Goal: Transaction & Acquisition: Purchase product/service

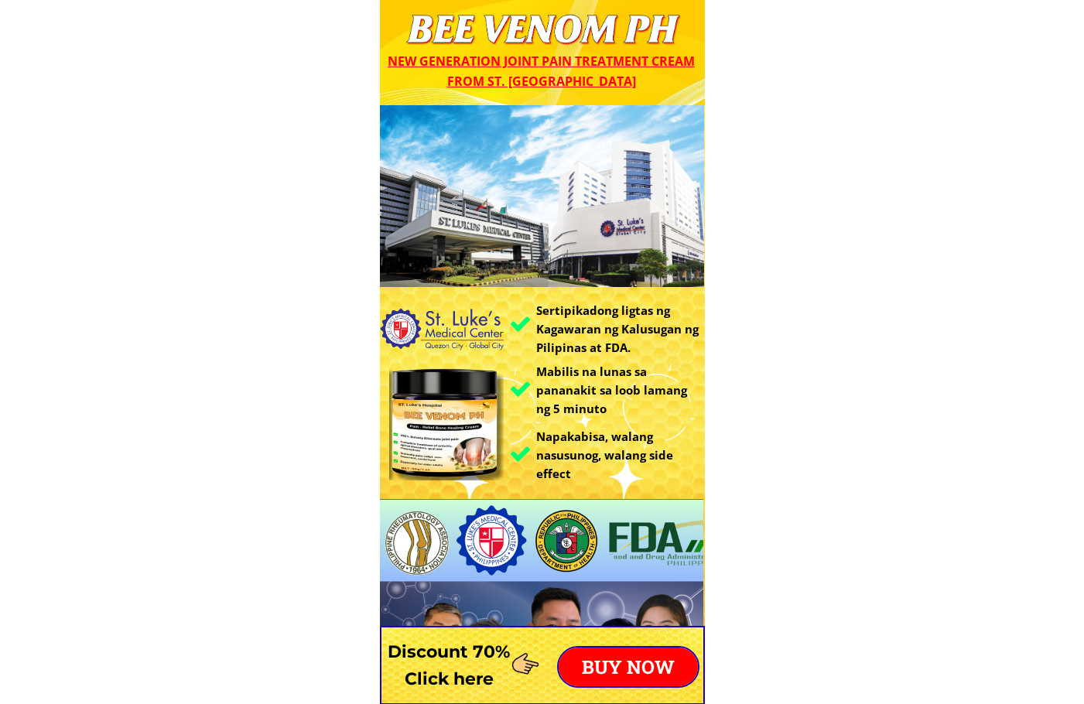
click at [645, 662] on p "BUY NOW" at bounding box center [627, 666] width 139 height 39
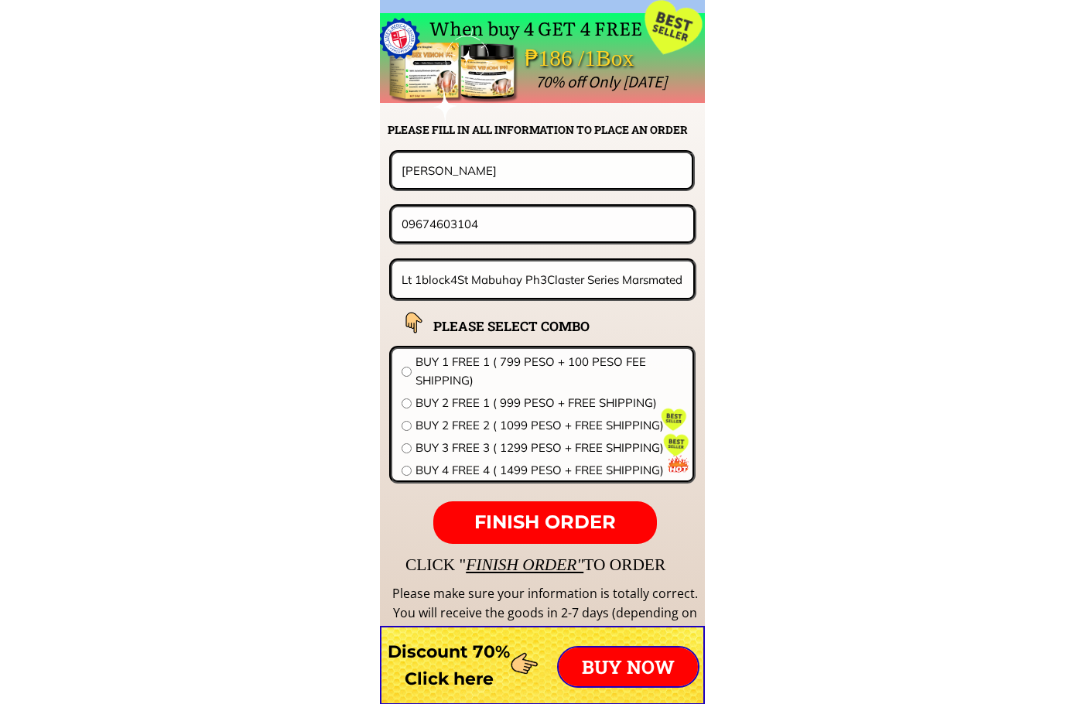
scroll to position [12136, 0]
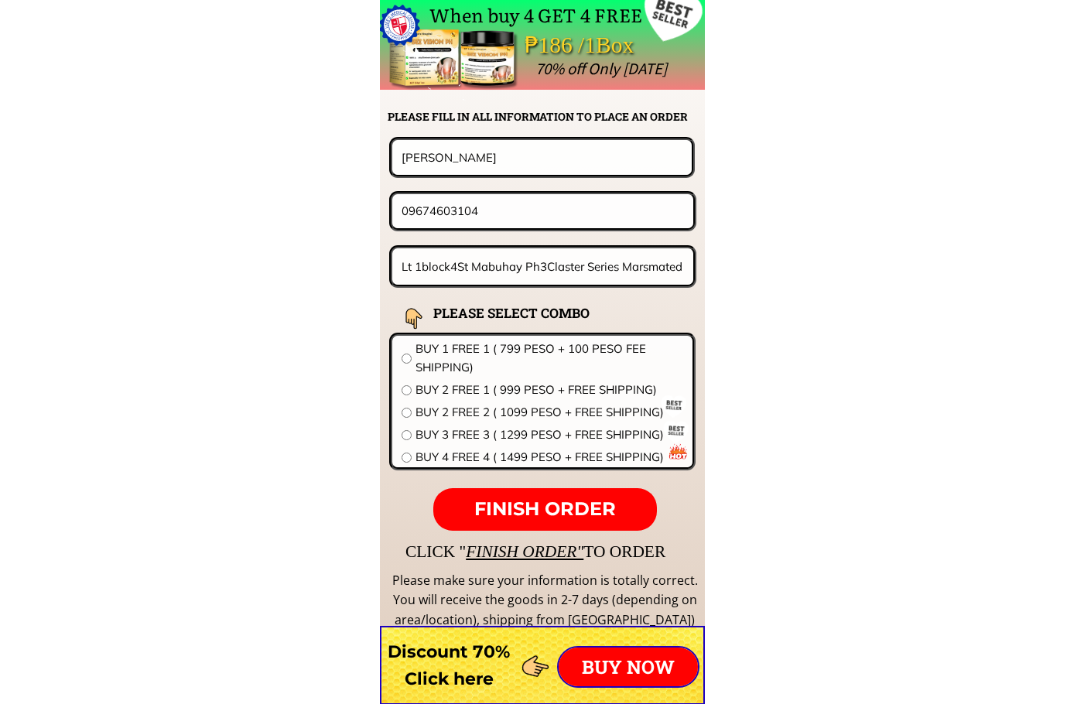
drag, startPoint x: 394, startPoint y: 152, endPoint x: 228, endPoint y: 147, distance: 165.6
paste input "[PERSON_NAME]"
type input "[PERSON_NAME]"
drag, startPoint x: 489, startPoint y: 217, endPoint x: 277, endPoint y: 214, distance: 211.9
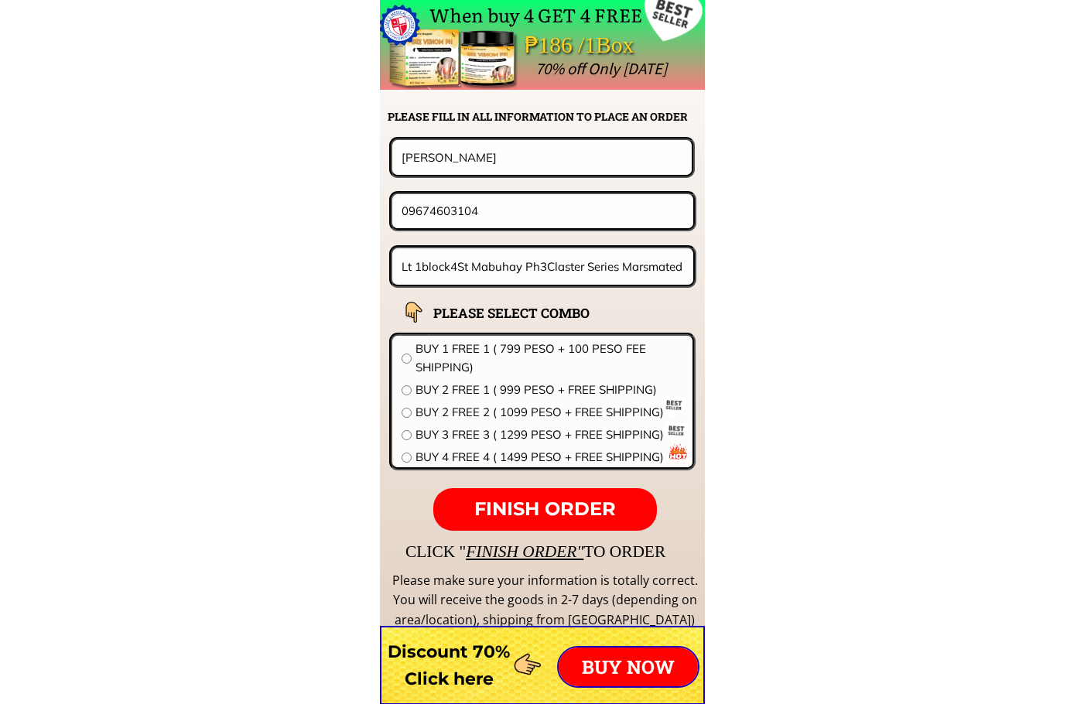
paste input "974532948"
type input "09974532948"
click at [516, 288] on form "FINISH ORDER [PERSON_NAME] 09974532948 Lt 1block4St Mabuhay Ph3Claster Series M…" at bounding box center [445, 334] width 501 height 394
click at [522, 277] on input "Lt 1block4St Mabuhay Ph3Claster Series Marsmated [GEOGRAPHIC_DATA]" at bounding box center [543, 266] width 291 height 36
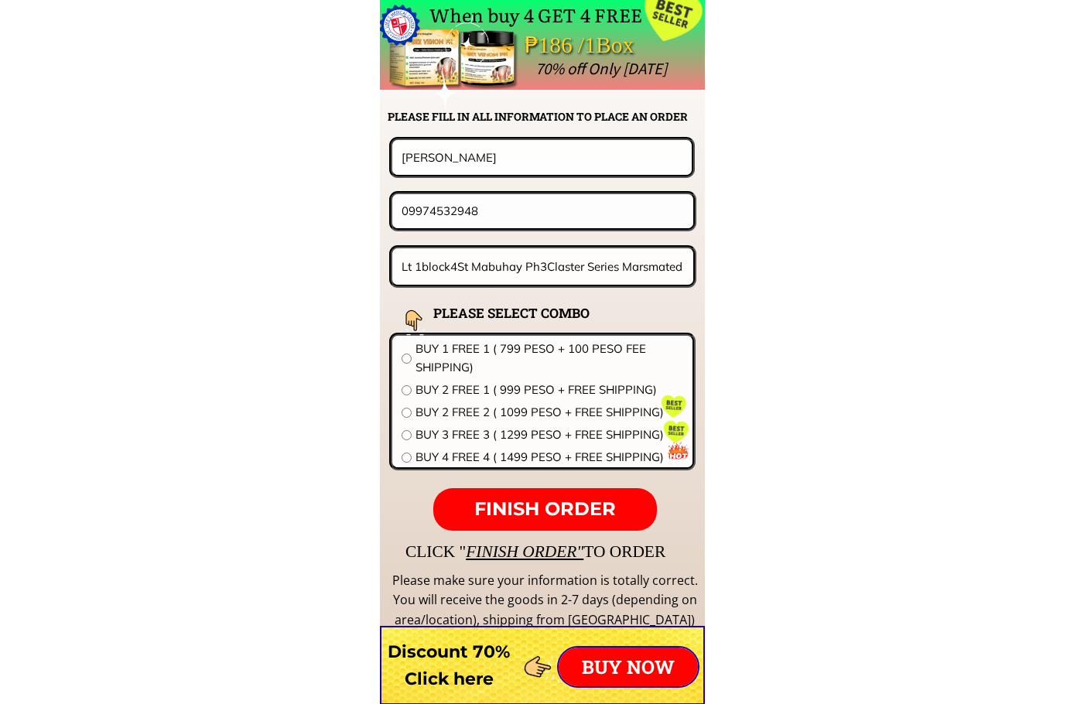
paste input "31 [PERSON_NAME] BARANGAY CENTTRAL PUBLACION [PERSON_NAME][GEOGRAPHIC_DATA] WES…"
type input "31 [PERSON_NAME] BARANGAY CENTTRAL PUBLACION [PERSON_NAME][GEOGRAPHIC_DATA] WES…"
click at [476, 378] on div "BUY 1 FREE 1 ( 799 PESO + 100 PESO FEE SHIPPING) BUY 2 FREE 1 ( 999 PESO + FREE…" at bounding box center [542, 405] width 282 height 131
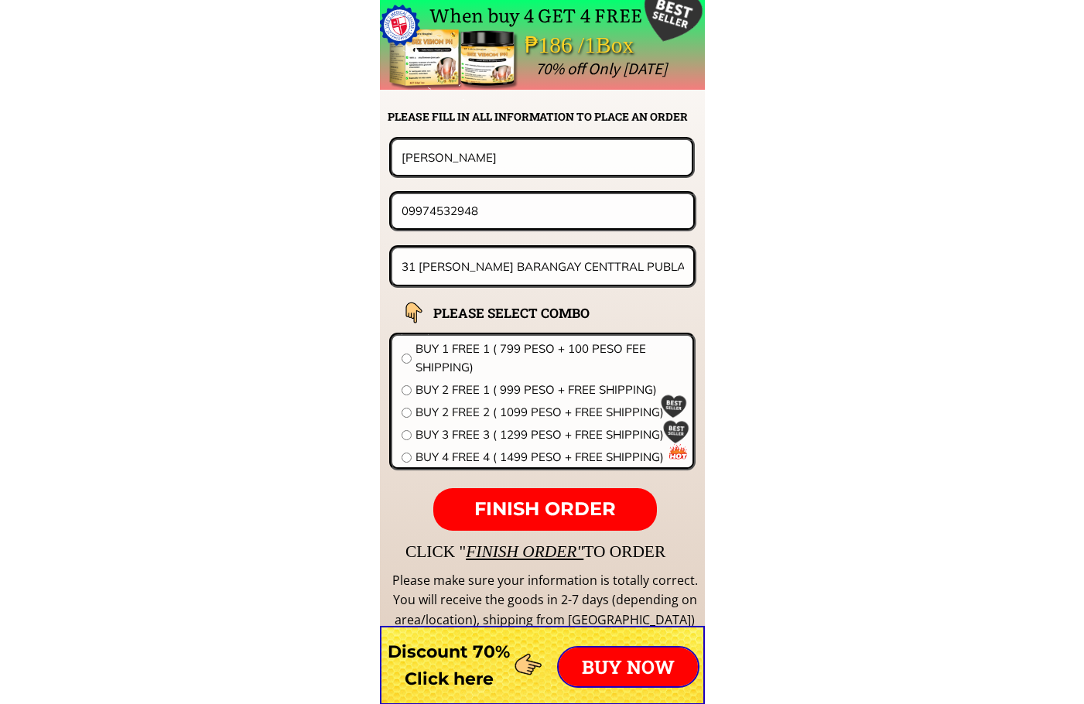
click at [480, 392] on span "BUY 2 FREE 1 ( 999 PESO + FREE SHIPPING)" at bounding box center [549, 390] width 268 height 19
radio input "true"
click at [532, 495] on p "FINISH ORDER" at bounding box center [544, 509] width 223 height 43
